Goal: Transaction & Acquisition: Purchase product/service

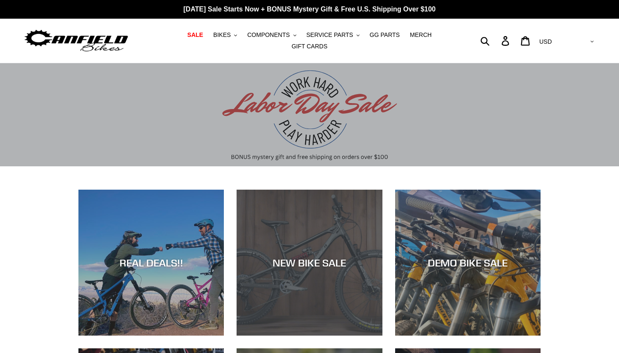
click at [316, 258] on div "NEW BIKE SALE" at bounding box center [308, 262] width 145 height 12
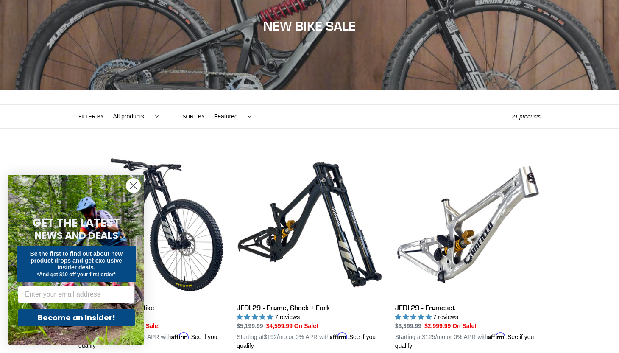
scroll to position [106, 0]
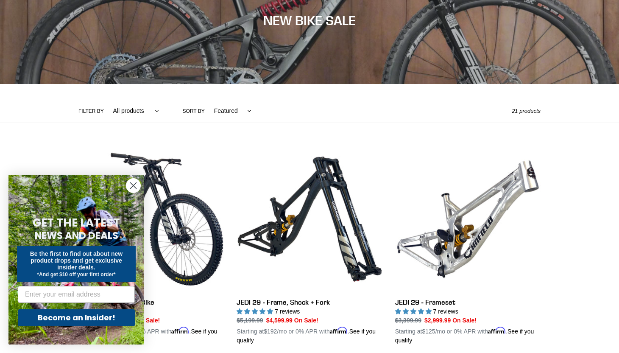
click at [138, 184] on circle "Close dialog" at bounding box center [133, 185] width 14 height 14
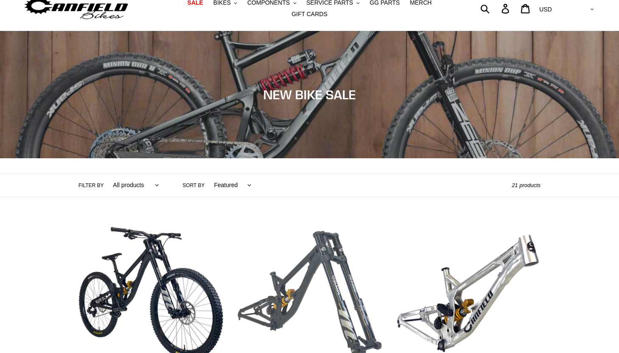
scroll to position [0, 0]
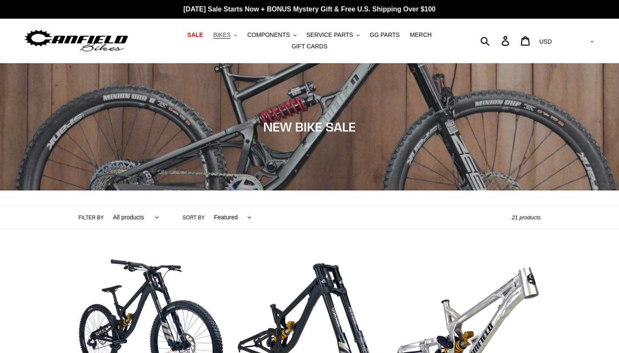
click at [229, 33] on span "BIKES" at bounding box center [221, 34] width 17 height 7
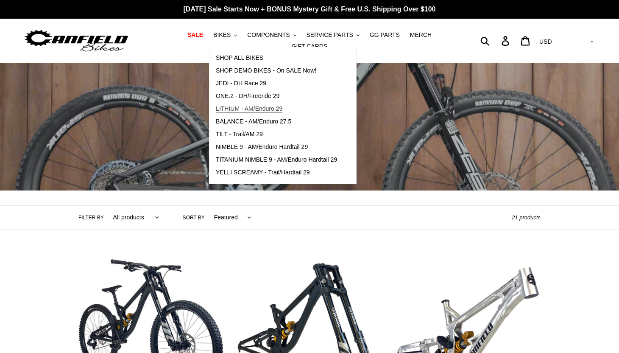
click at [239, 108] on span "LITHIUM - AM/Enduro 29" at bounding box center [249, 108] width 67 height 7
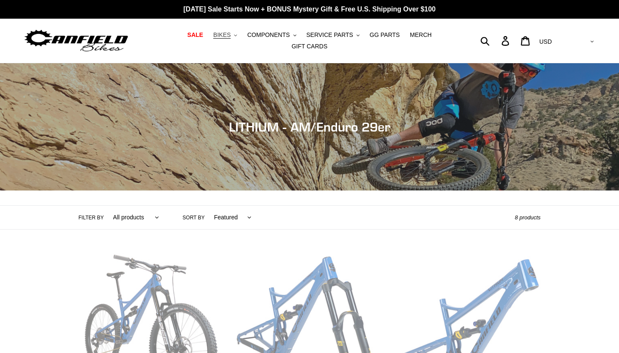
click at [222, 35] on span "BIKES" at bounding box center [221, 34] width 17 height 7
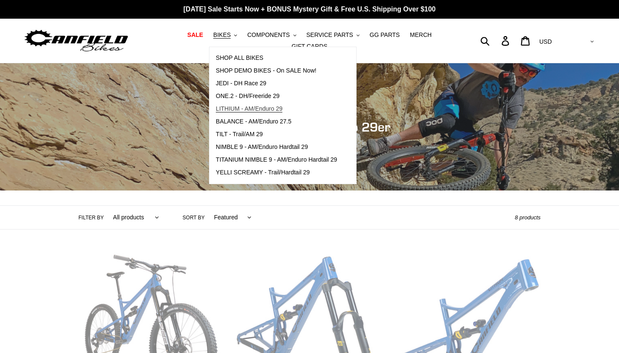
click at [258, 106] on span "LITHIUM - AM/Enduro 29" at bounding box center [249, 108] width 67 height 7
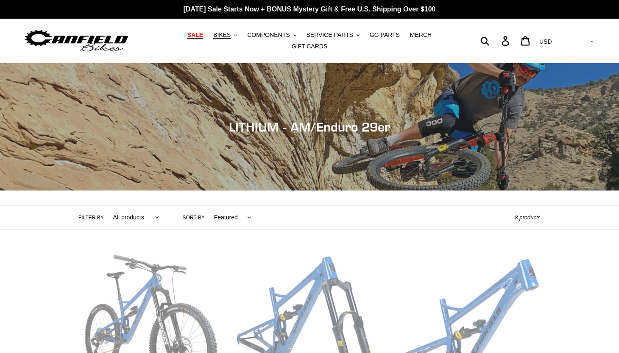
click at [200, 34] on span "SALE" at bounding box center [195, 34] width 16 height 7
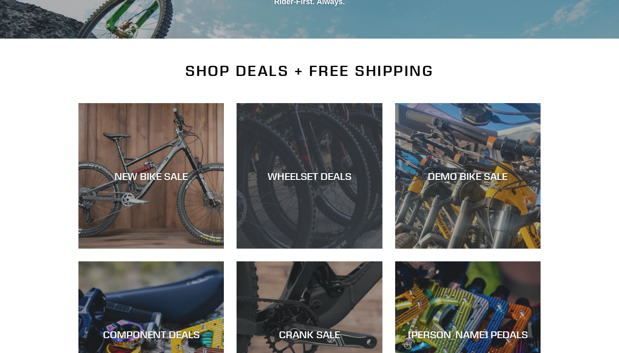
scroll to position [158, 0]
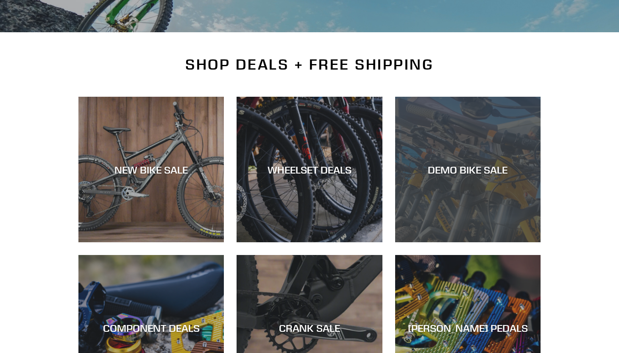
click at [460, 173] on div "DEMO BIKE SALE" at bounding box center [467, 169] width 145 height 12
